Goal: Obtain resource: Download file/media

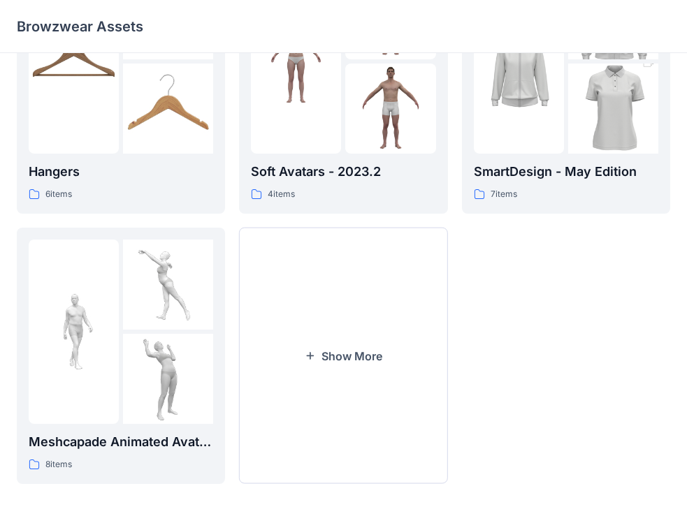
scroll to position [313, 0]
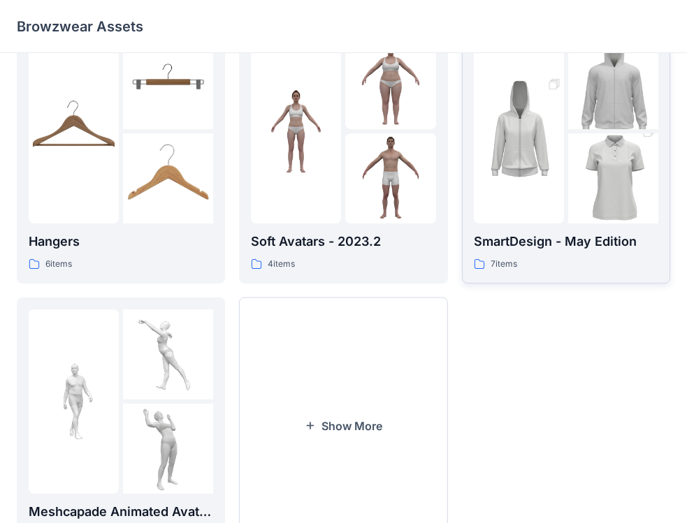
click at [578, 252] on p "SmartDesign - May Edition" at bounding box center [566, 242] width 184 height 20
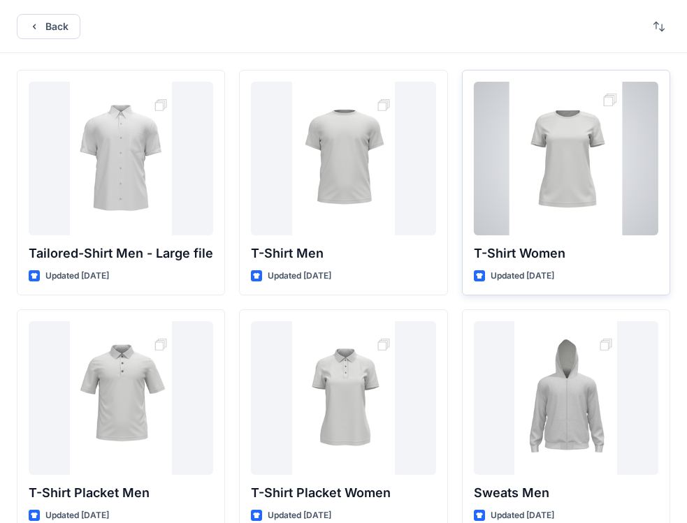
click at [620, 260] on p "T-Shirt Women" at bounding box center [566, 254] width 184 height 20
click at [574, 219] on div at bounding box center [566, 159] width 184 height 154
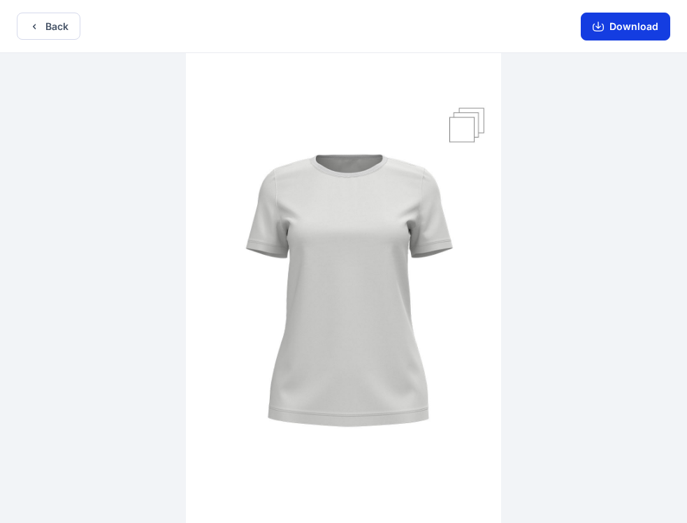
click at [632, 29] on button "Download" at bounding box center [625, 27] width 89 height 28
click at [461, 124] on img at bounding box center [343, 289] width 315 height 473
click at [475, 120] on img at bounding box center [343, 289] width 315 height 473
click at [481, 116] on img at bounding box center [343, 289] width 315 height 473
